Goal: Check status

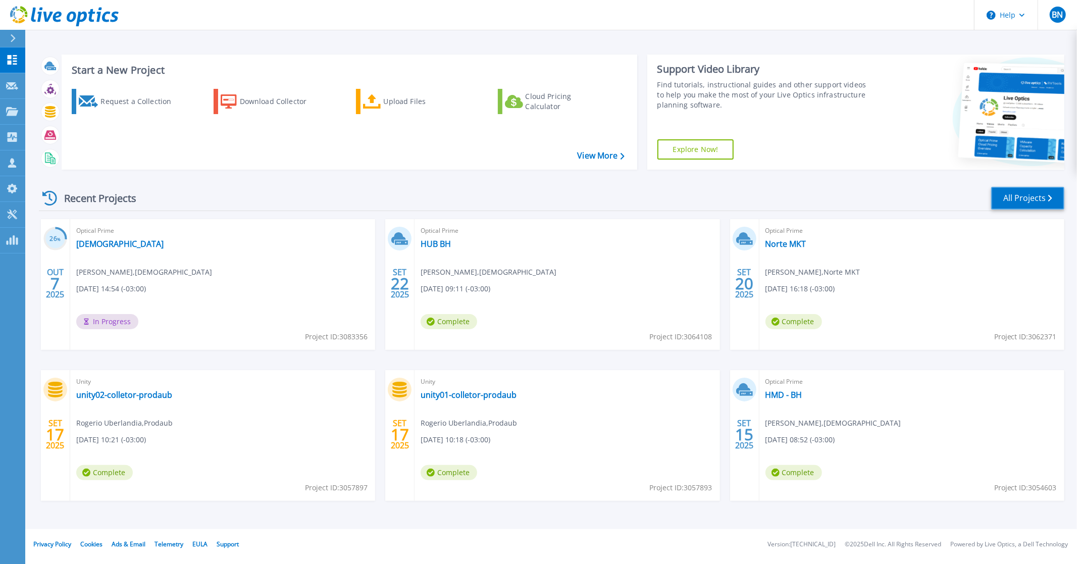
click at [1028, 199] on link "All Projects" at bounding box center [1027, 198] width 73 height 23
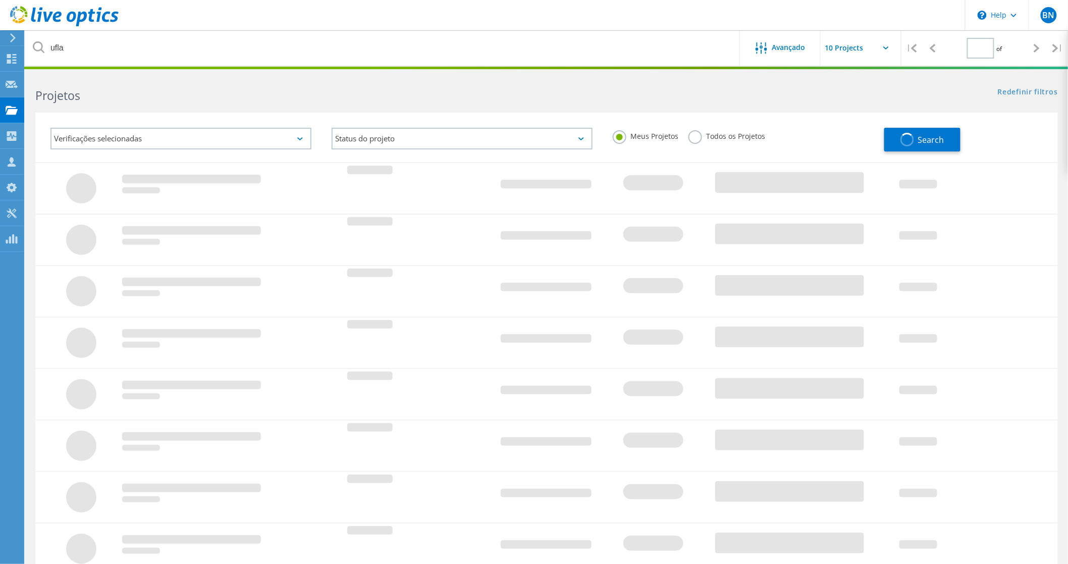
type input "1"
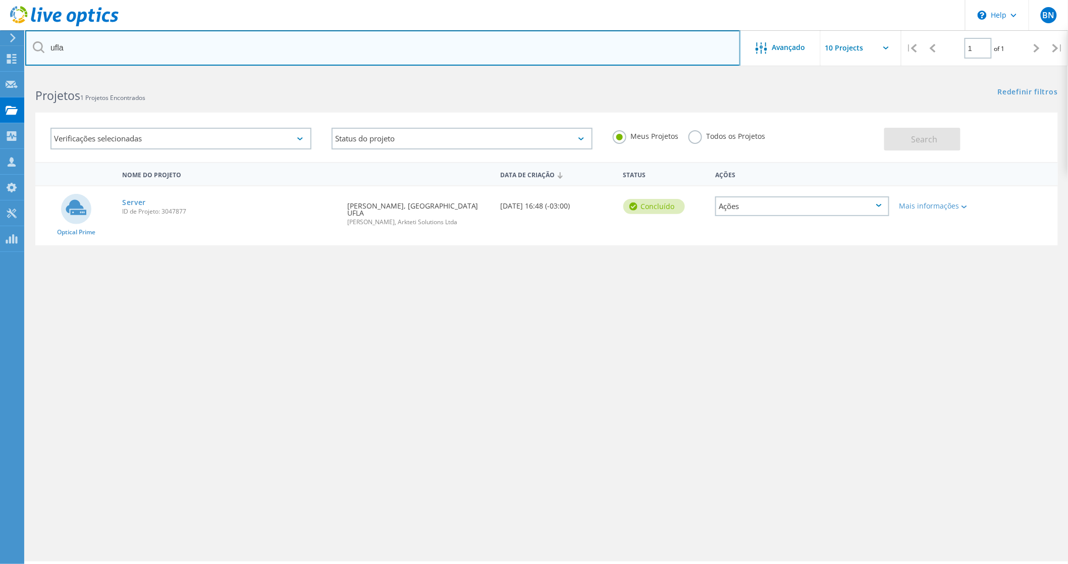
click at [116, 46] on input "ufla" at bounding box center [382, 47] width 715 height 35
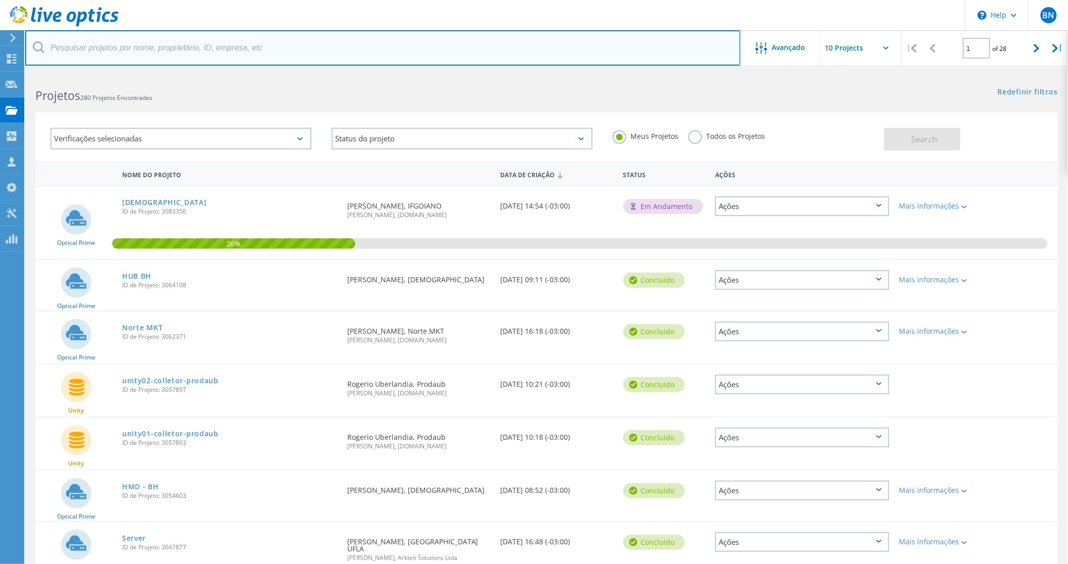
click at [116, 46] on input "text" at bounding box center [382, 47] width 715 height 35
type input "materdei"
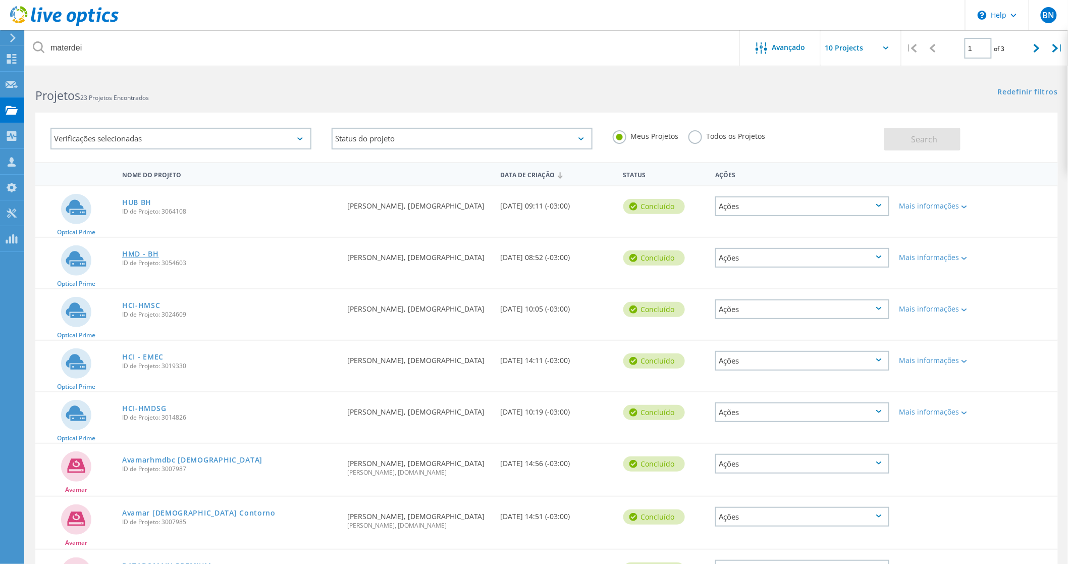
click at [133, 253] on link "HMD - BH" at bounding box center [140, 253] width 37 height 7
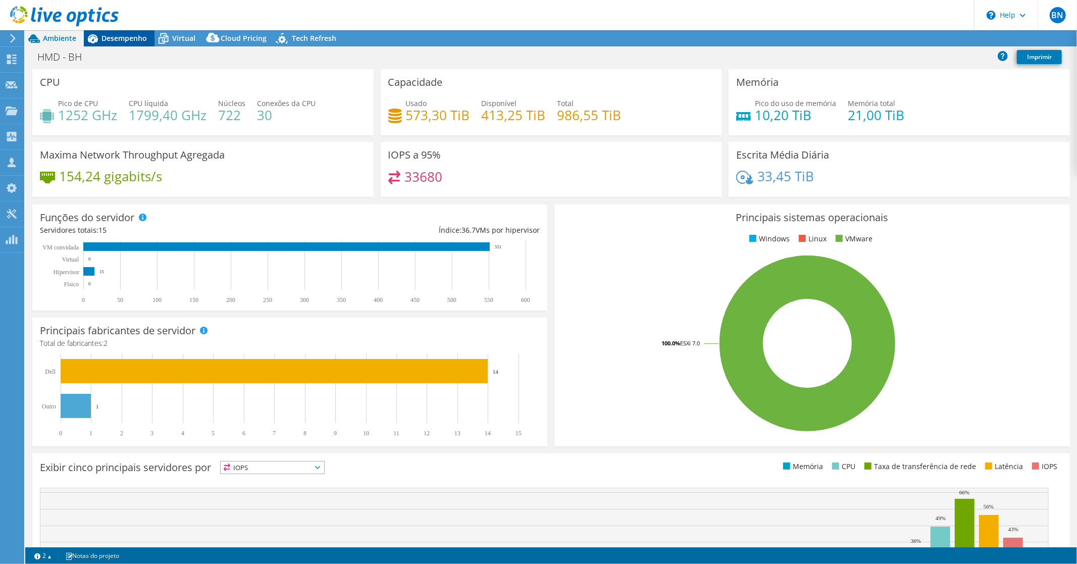
select select "USD"
click at [124, 38] on span "Desempenho" at bounding box center [123, 38] width 45 height 10
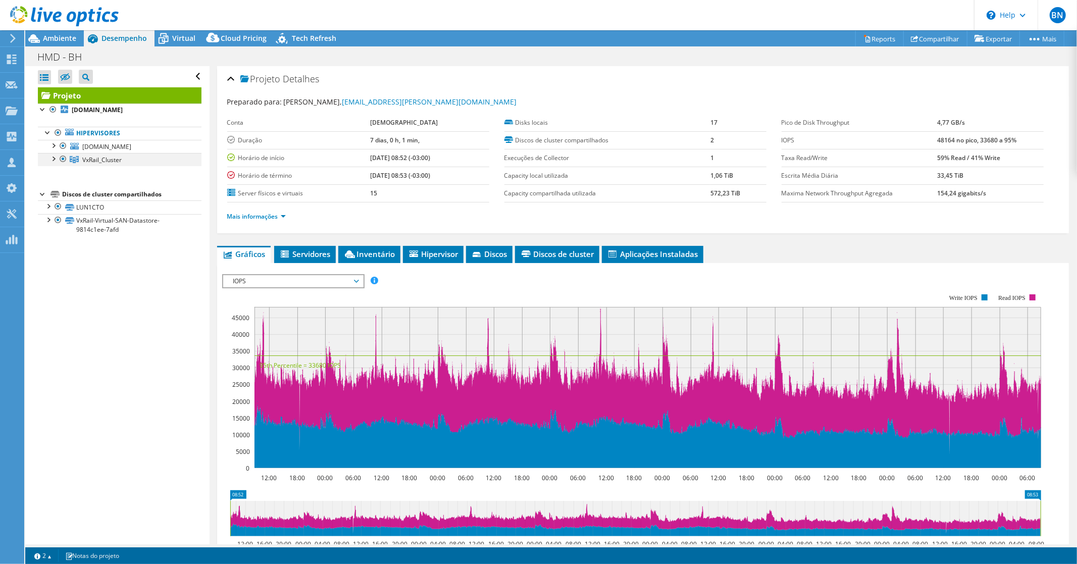
click at [54, 163] on div at bounding box center [53, 158] width 10 height 10
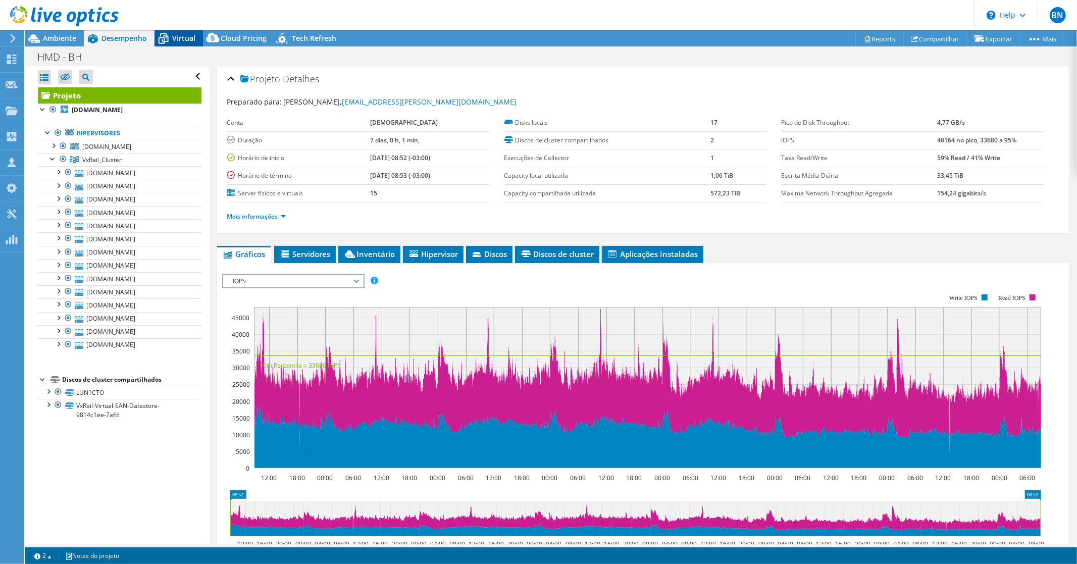
click at [180, 41] on span "Virtual" at bounding box center [183, 38] width 23 height 10
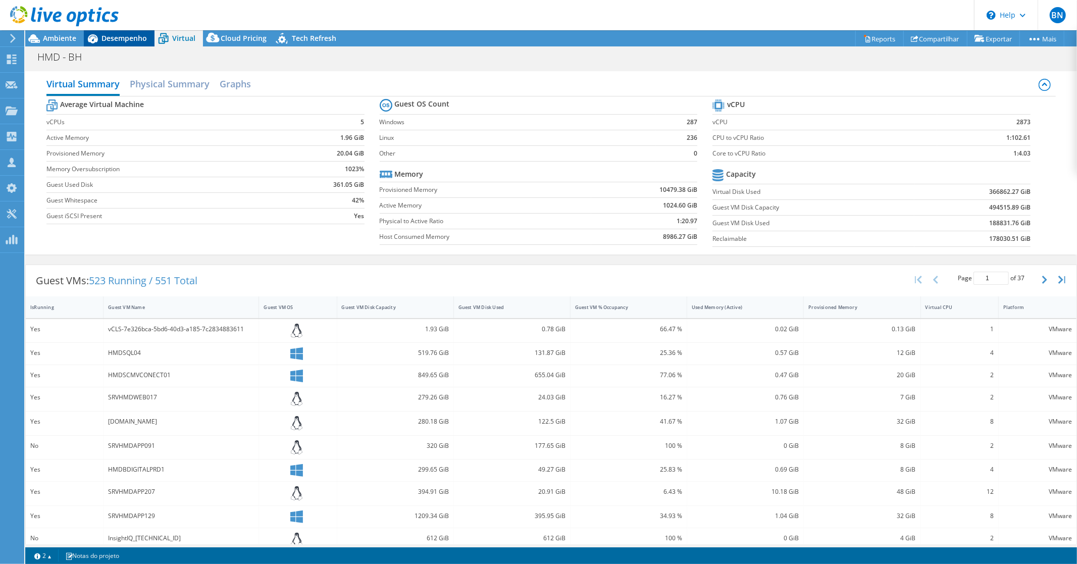
click at [118, 35] on span "Desempenho" at bounding box center [123, 38] width 45 height 10
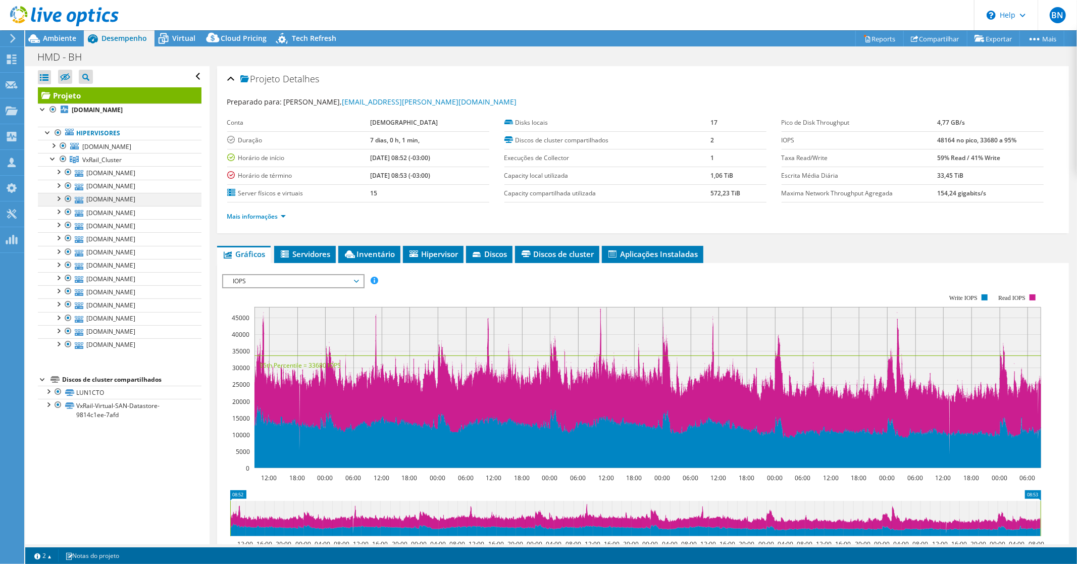
click at [66, 198] on div at bounding box center [68, 199] width 10 height 12
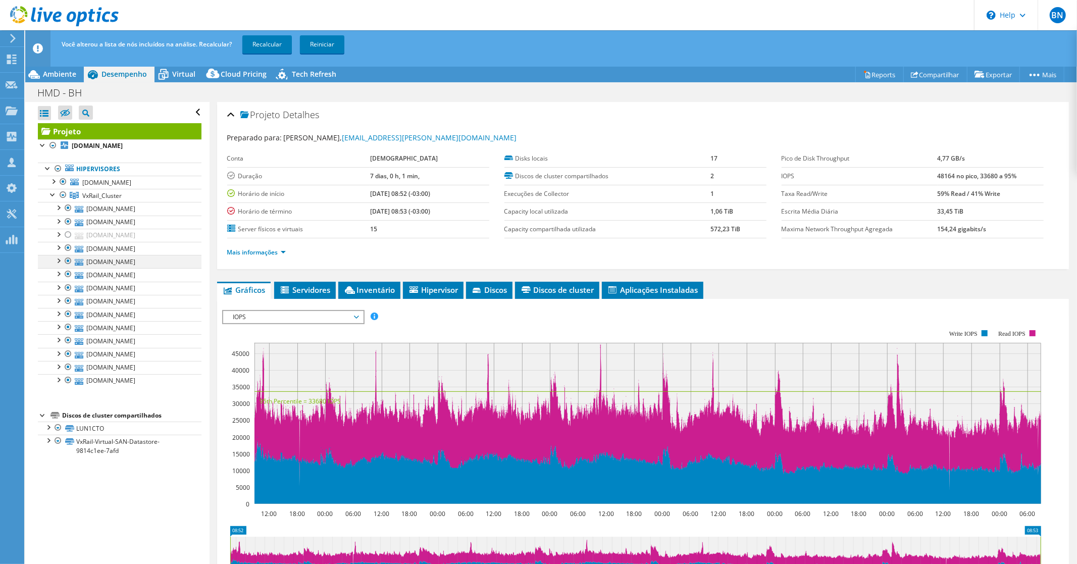
click at [68, 261] on div at bounding box center [68, 261] width 10 height 12
click at [68, 275] on div at bounding box center [68, 274] width 10 height 12
click at [68, 342] on div at bounding box center [68, 340] width 10 height 12
click at [67, 367] on div at bounding box center [68, 367] width 10 height 12
click at [67, 381] on div at bounding box center [68, 380] width 10 height 12
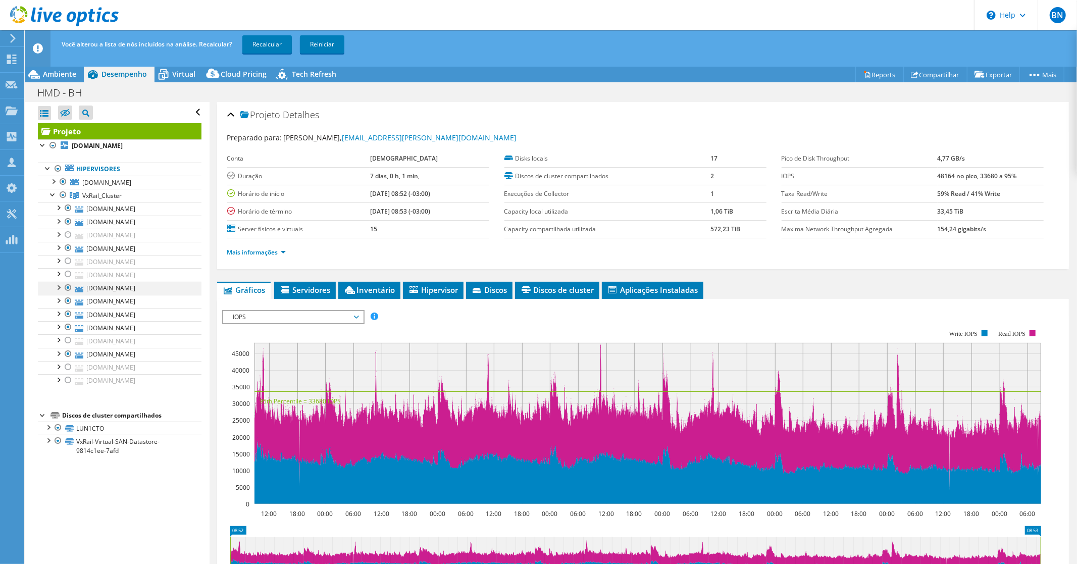
click at [66, 288] on div at bounding box center [68, 288] width 10 height 12
click at [261, 43] on link "Recalcular" at bounding box center [266, 44] width 49 height 18
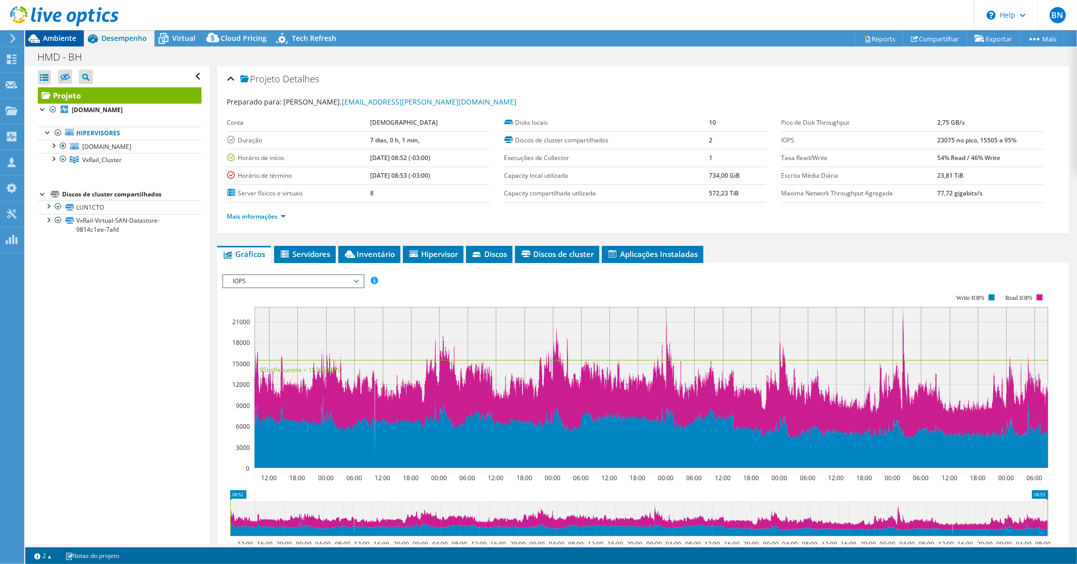
click at [55, 38] on span "Ambiente" at bounding box center [59, 38] width 33 height 10
